Goal: Contribute content

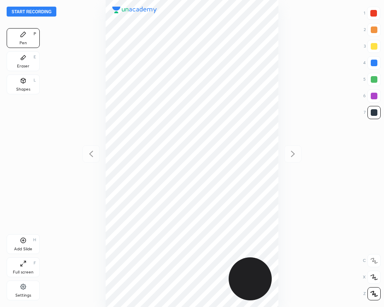
click at [30, 12] on button "Start recording" at bounding box center [32, 12] width 50 height 10
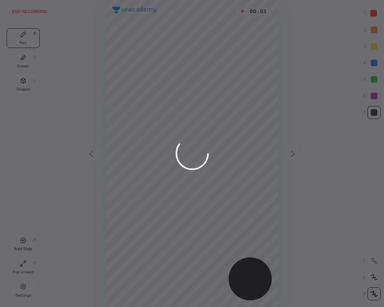
click at [375, 117] on div at bounding box center [192, 153] width 384 height 307
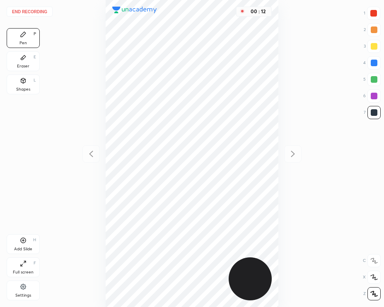
click at [370, 17] on div at bounding box center [373, 13] width 13 height 13
click at [374, 62] on div at bounding box center [373, 63] width 7 height 7
click at [367, 81] on div at bounding box center [373, 79] width 13 height 13
click at [368, 113] on div at bounding box center [373, 112] width 13 height 13
click at [38, 16] on button "End recording" at bounding box center [30, 12] width 46 height 10
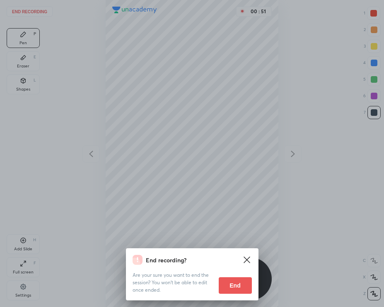
click at [238, 290] on button "End" at bounding box center [234, 285] width 33 height 17
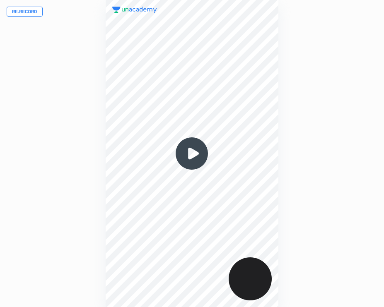
click at [31, 11] on button "Re-record" at bounding box center [25, 12] width 36 height 10
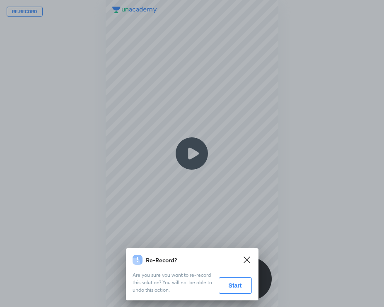
click at [238, 290] on button "Start" at bounding box center [234, 285] width 33 height 17
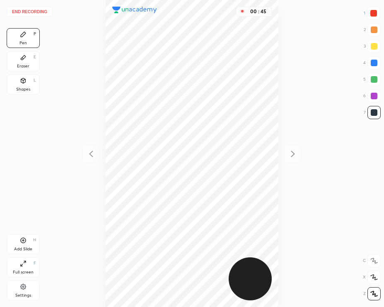
click at [370, 64] on div at bounding box center [373, 63] width 7 height 7
click at [370, 15] on div at bounding box center [373, 13] width 7 height 7
click at [373, 113] on div at bounding box center [373, 112] width 7 height 7
click at [369, 63] on div at bounding box center [373, 62] width 13 height 13
click at [38, 14] on button "End recording" at bounding box center [30, 12] width 46 height 10
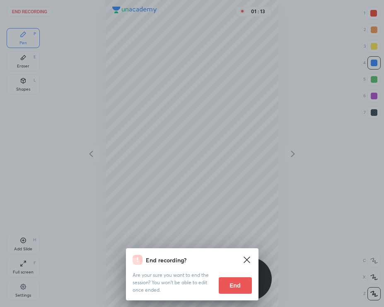
click at [234, 286] on button "End" at bounding box center [234, 285] width 33 height 17
